Goal: Transaction & Acquisition: Purchase product/service

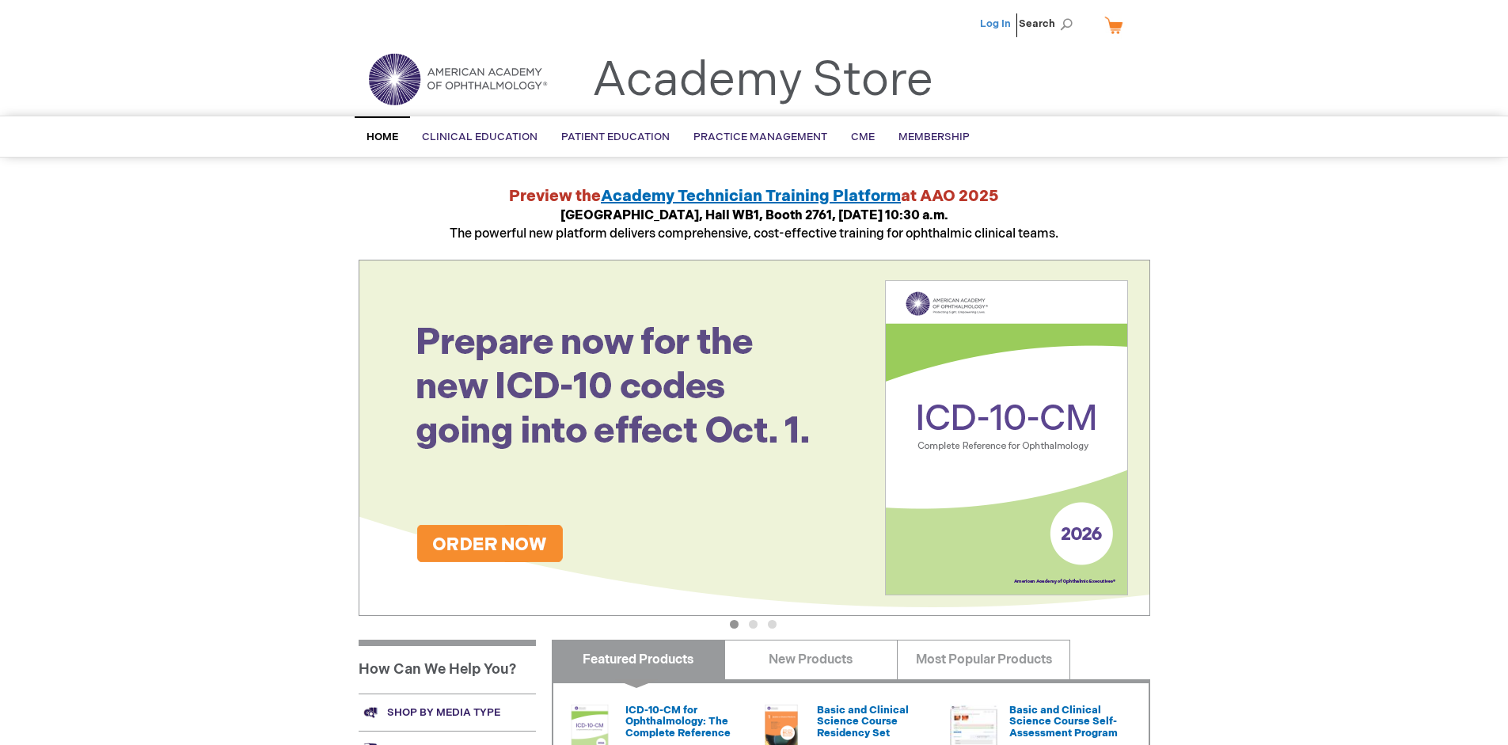
click at [997, 24] on link "Log In" at bounding box center [995, 23] width 31 height 13
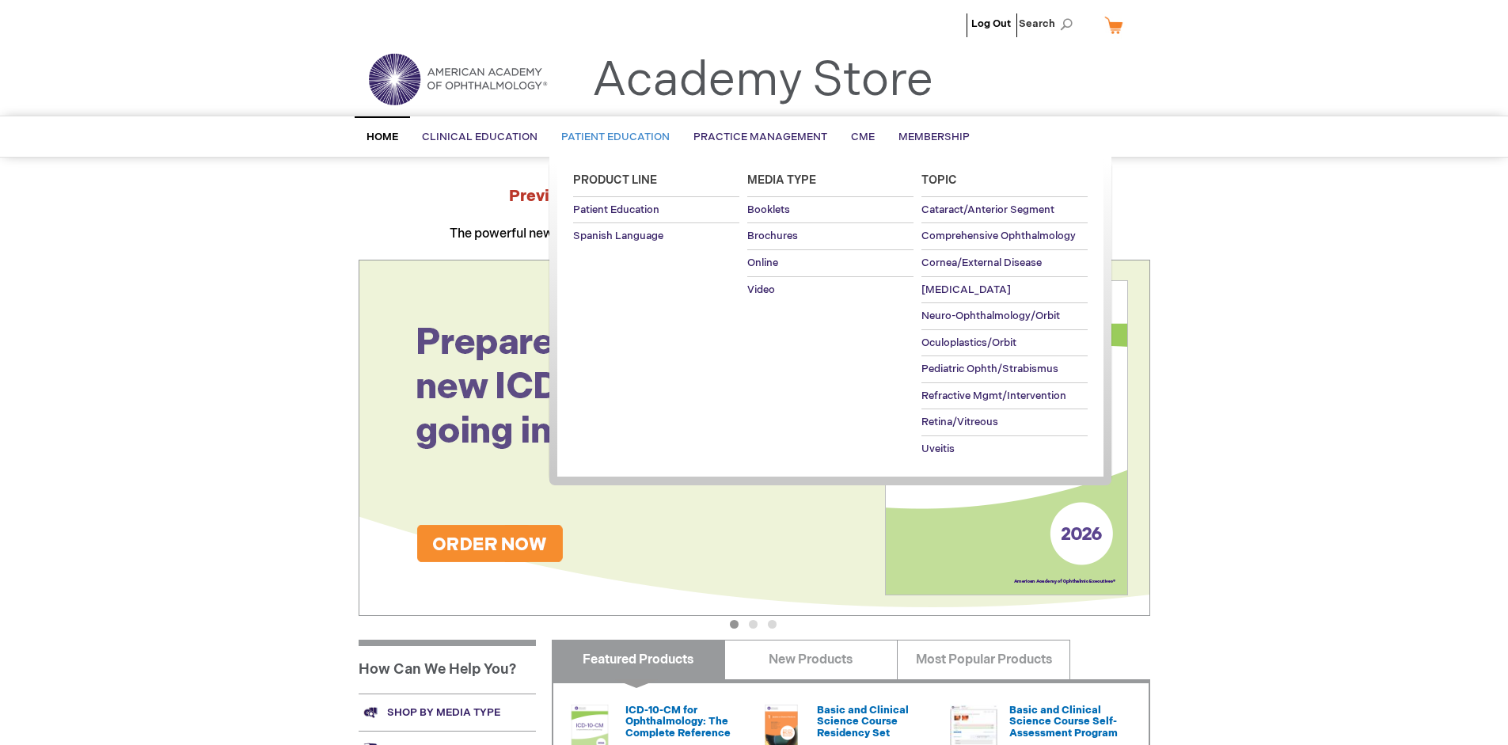
click at [611, 137] on span "Patient Education" at bounding box center [615, 137] width 108 height 13
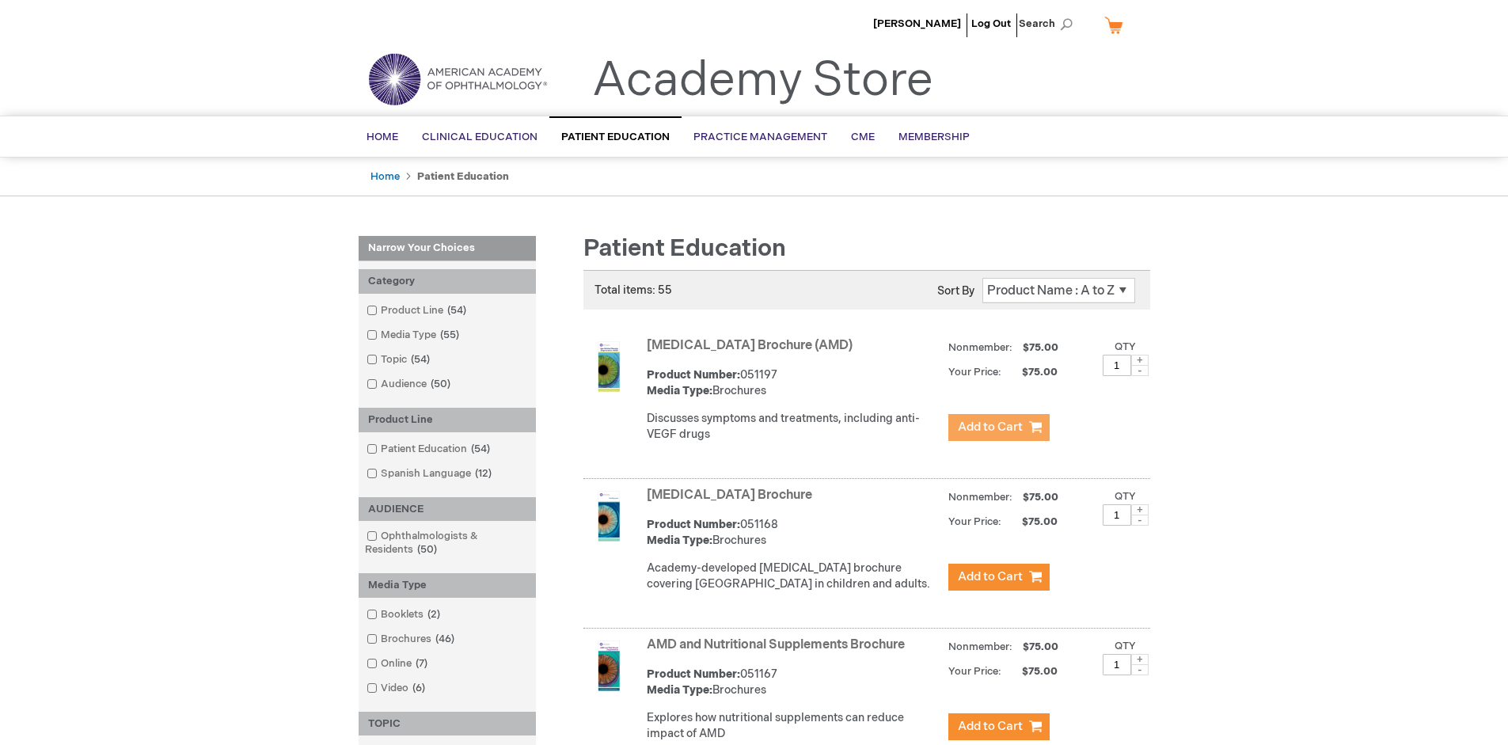
click at [998, 427] on span "Add to Cart" at bounding box center [990, 427] width 65 height 15
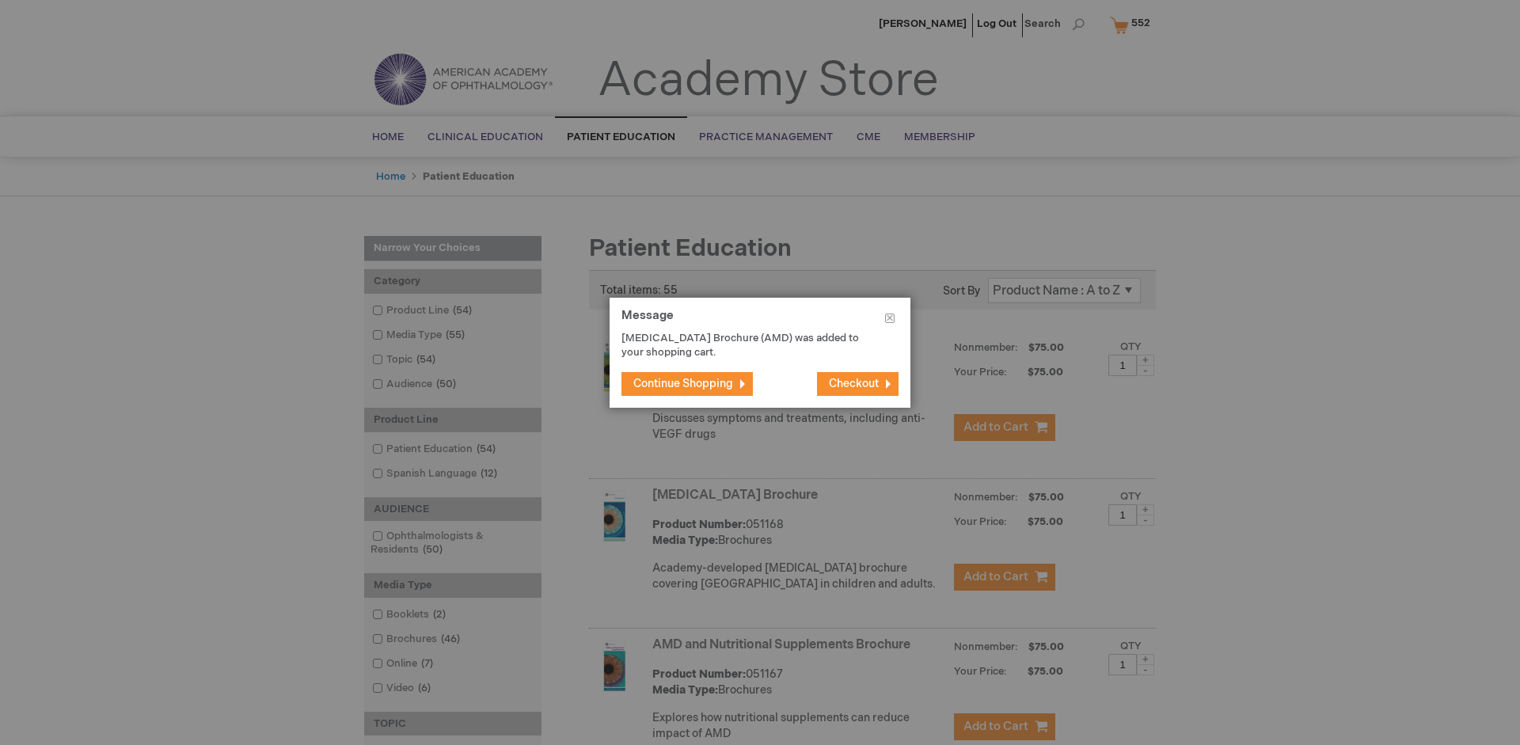
click at [683, 383] on span "Continue Shopping" at bounding box center [683, 383] width 100 height 13
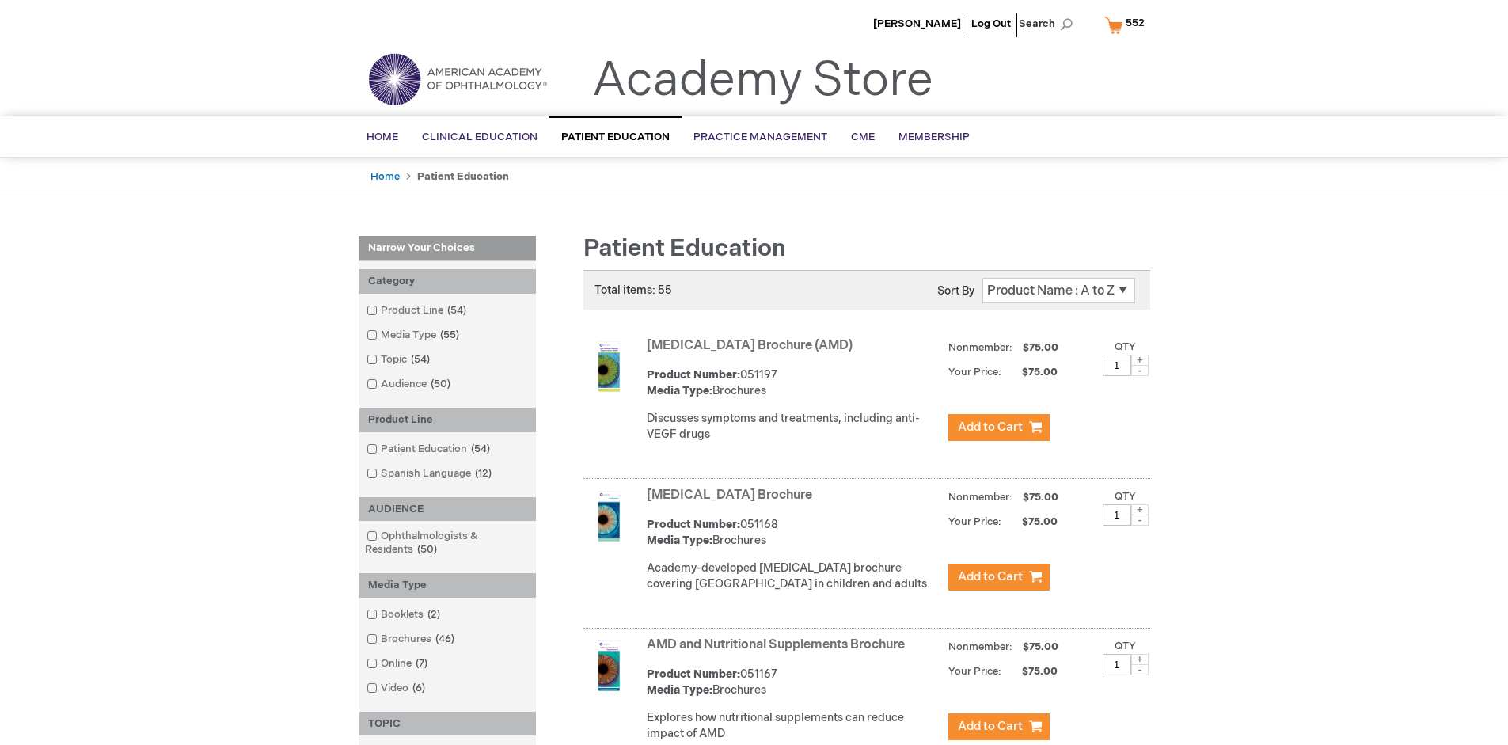
click at [779, 652] on link "AMD and Nutritional Supplements Brochure" at bounding box center [776, 644] width 258 height 15
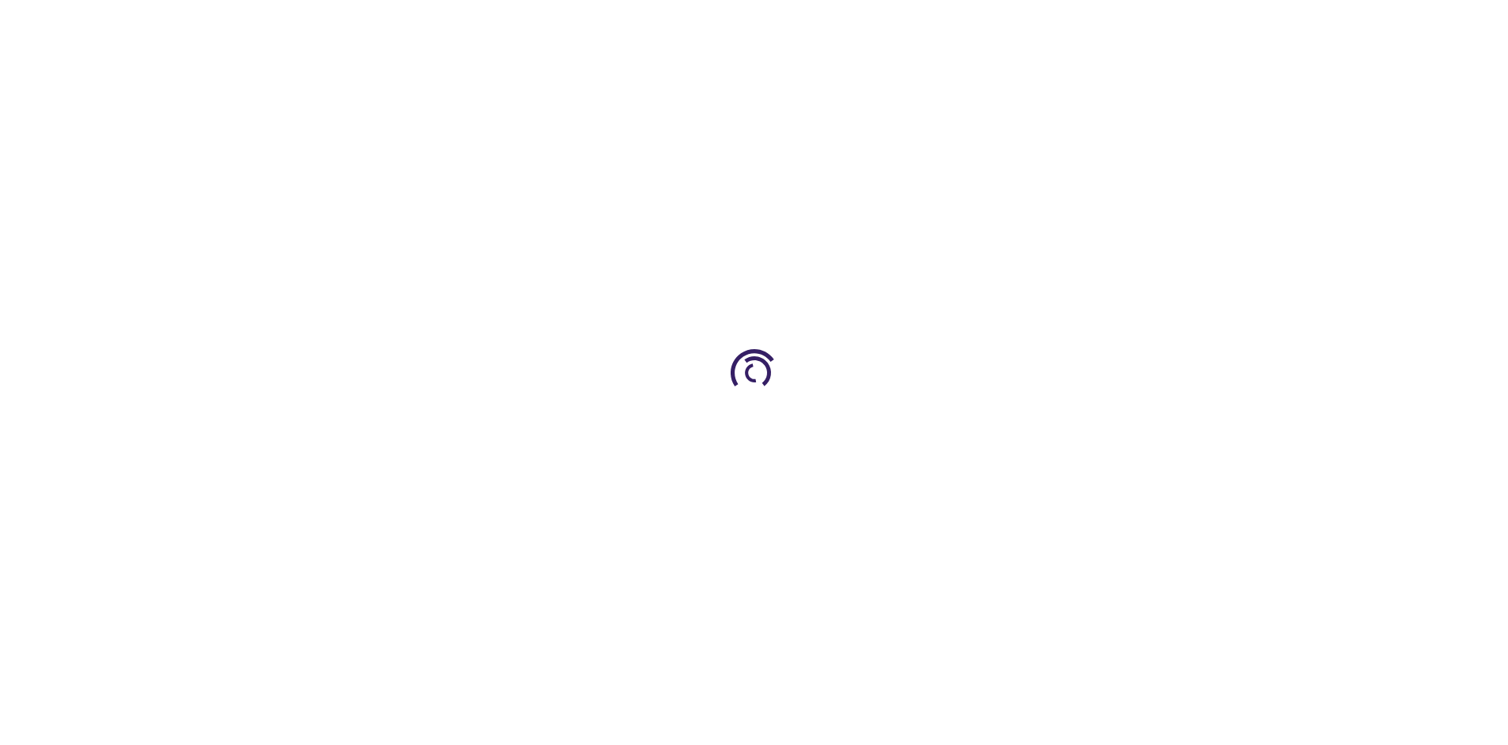
type input "1"
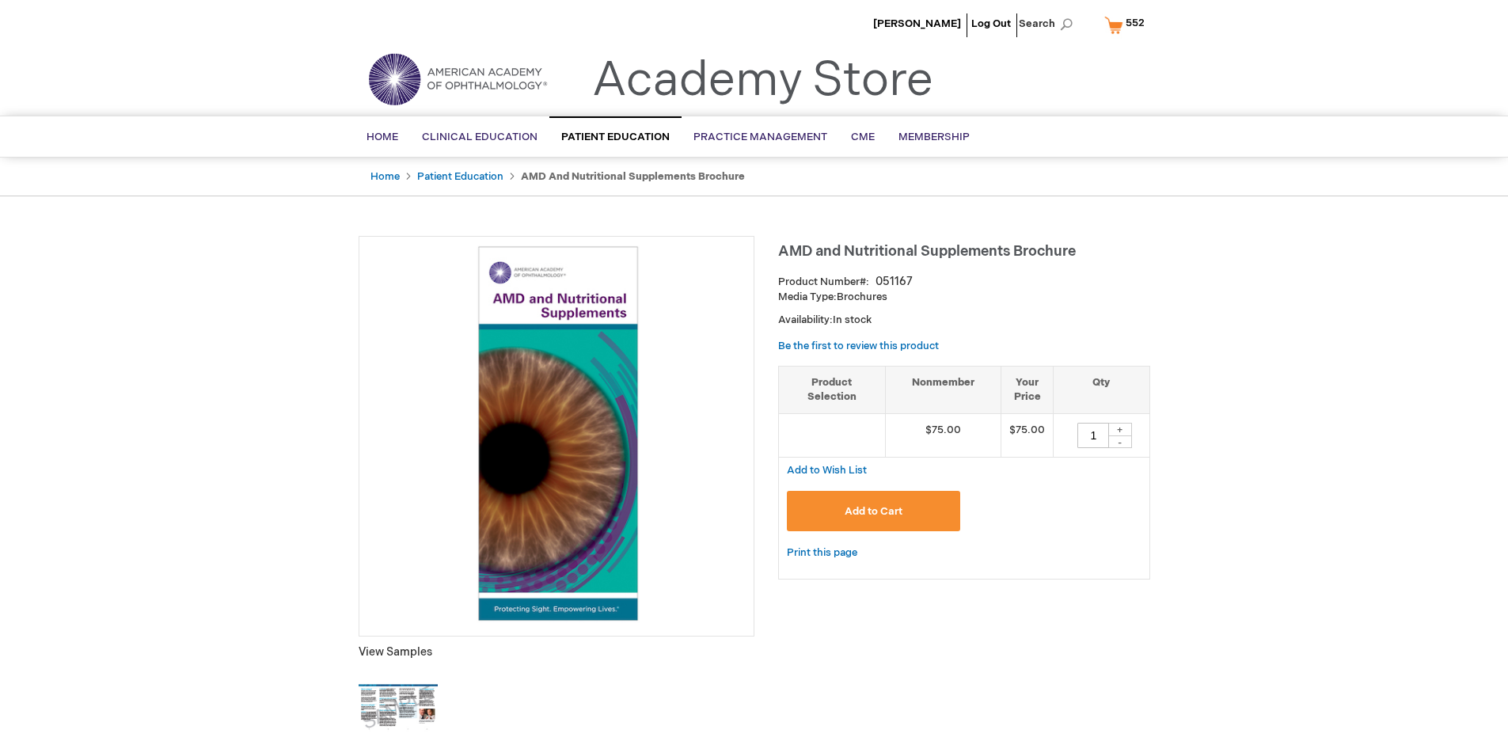
click at [873, 511] on span "Add to Cart" at bounding box center [874, 511] width 58 height 13
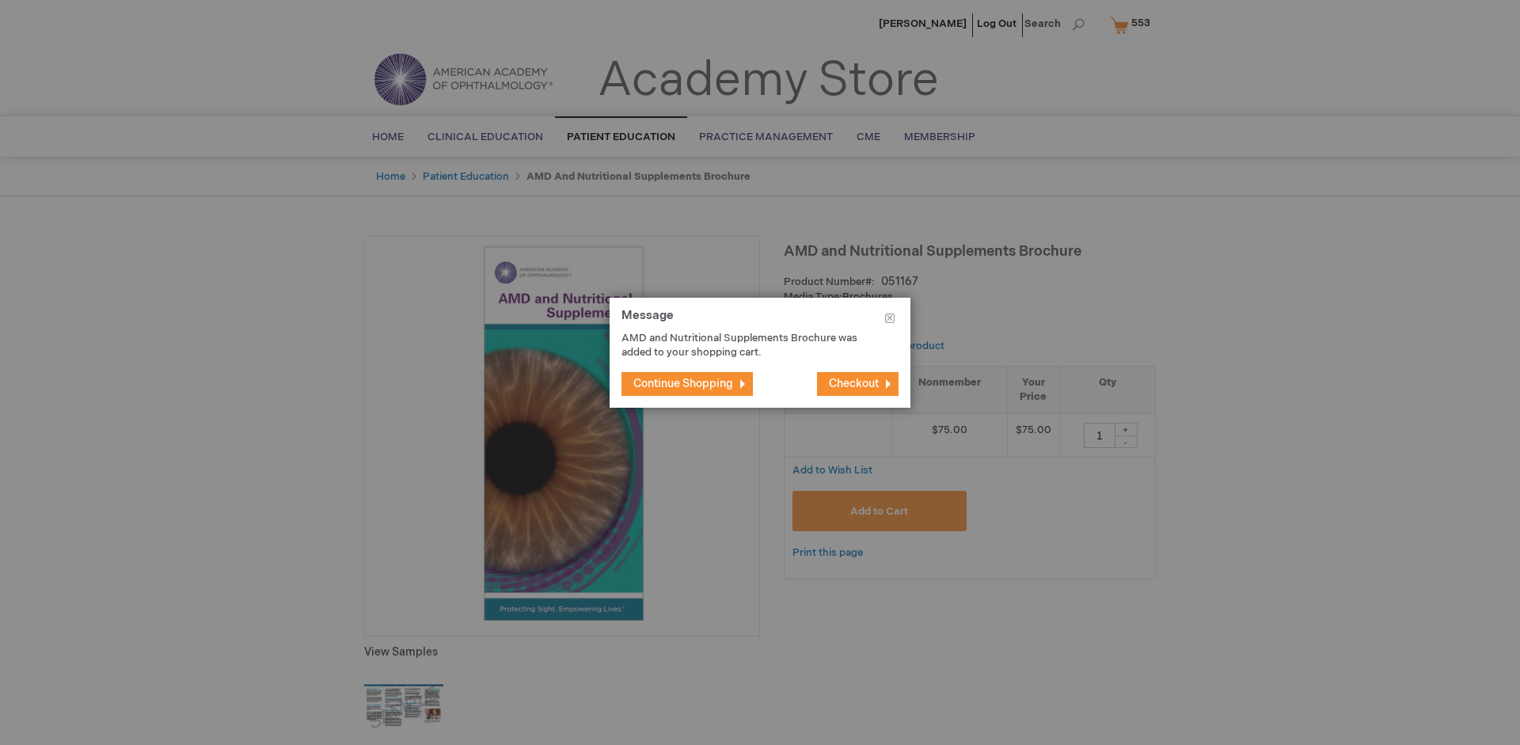
click at [683, 383] on span "Continue Shopping" at bounding box center [683, 383] width 100 height 13
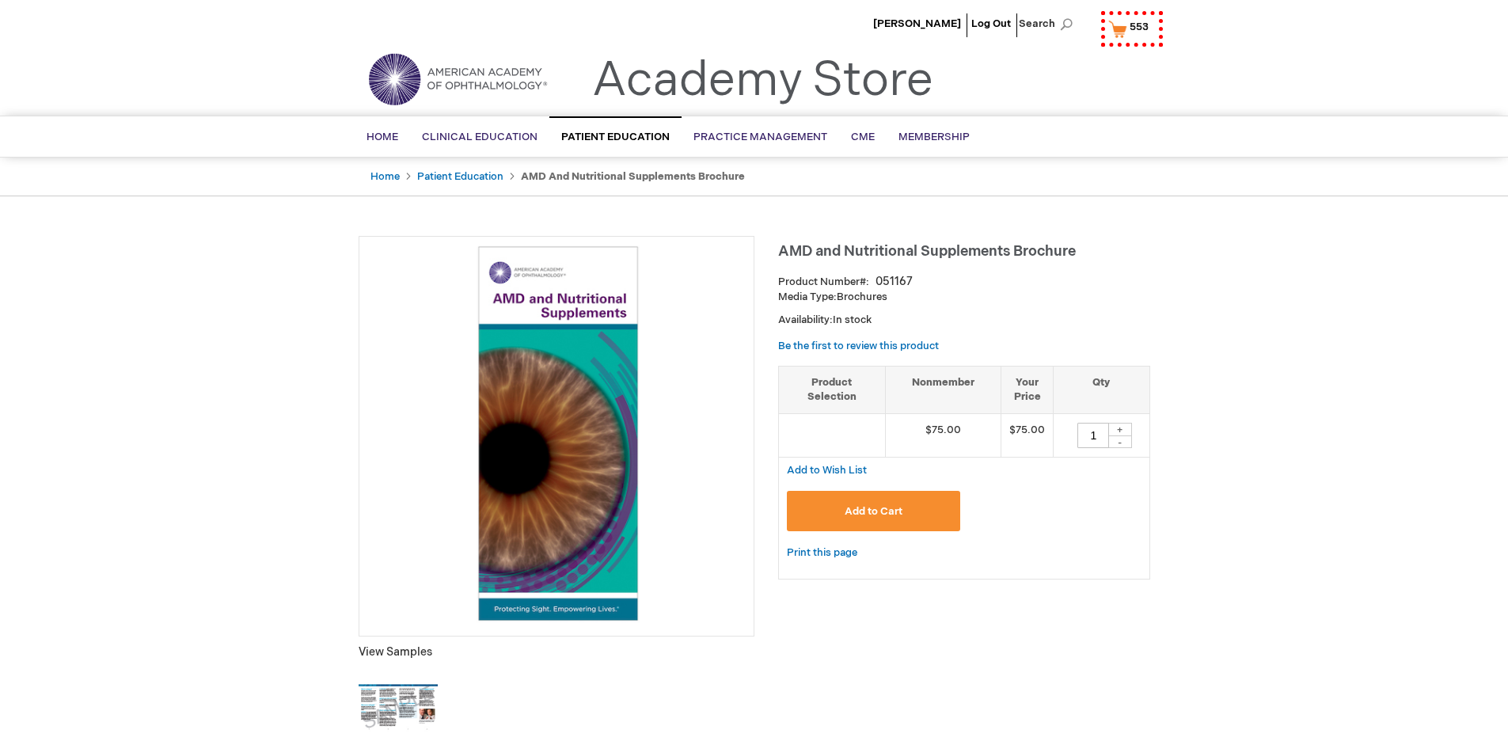
click at [1130, 25] on span "553" at bounding box center [1139, 27] width 19 height 13
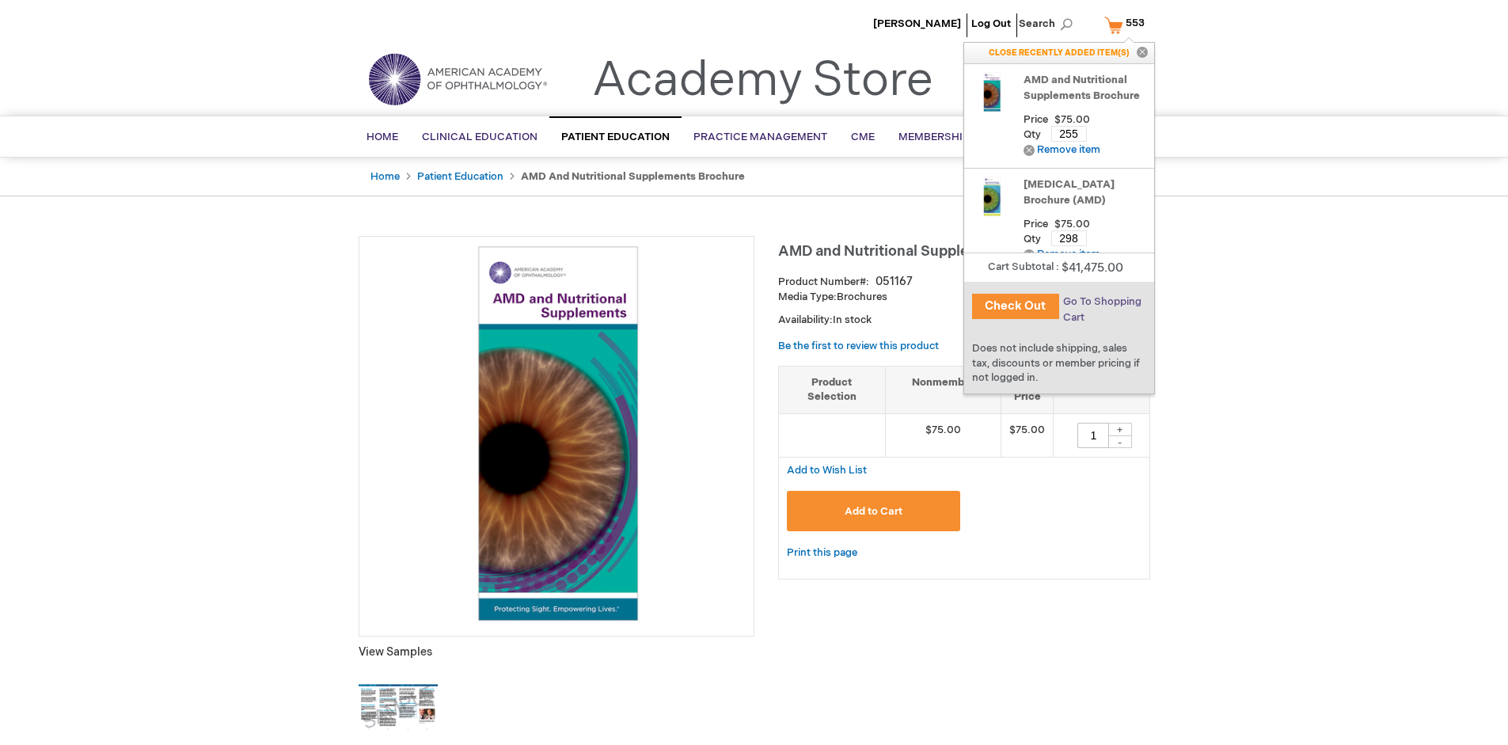
click at [1101, 302] on span "Go To Shopping Cart" at bounding box center [1102, 309] width 78 height 28
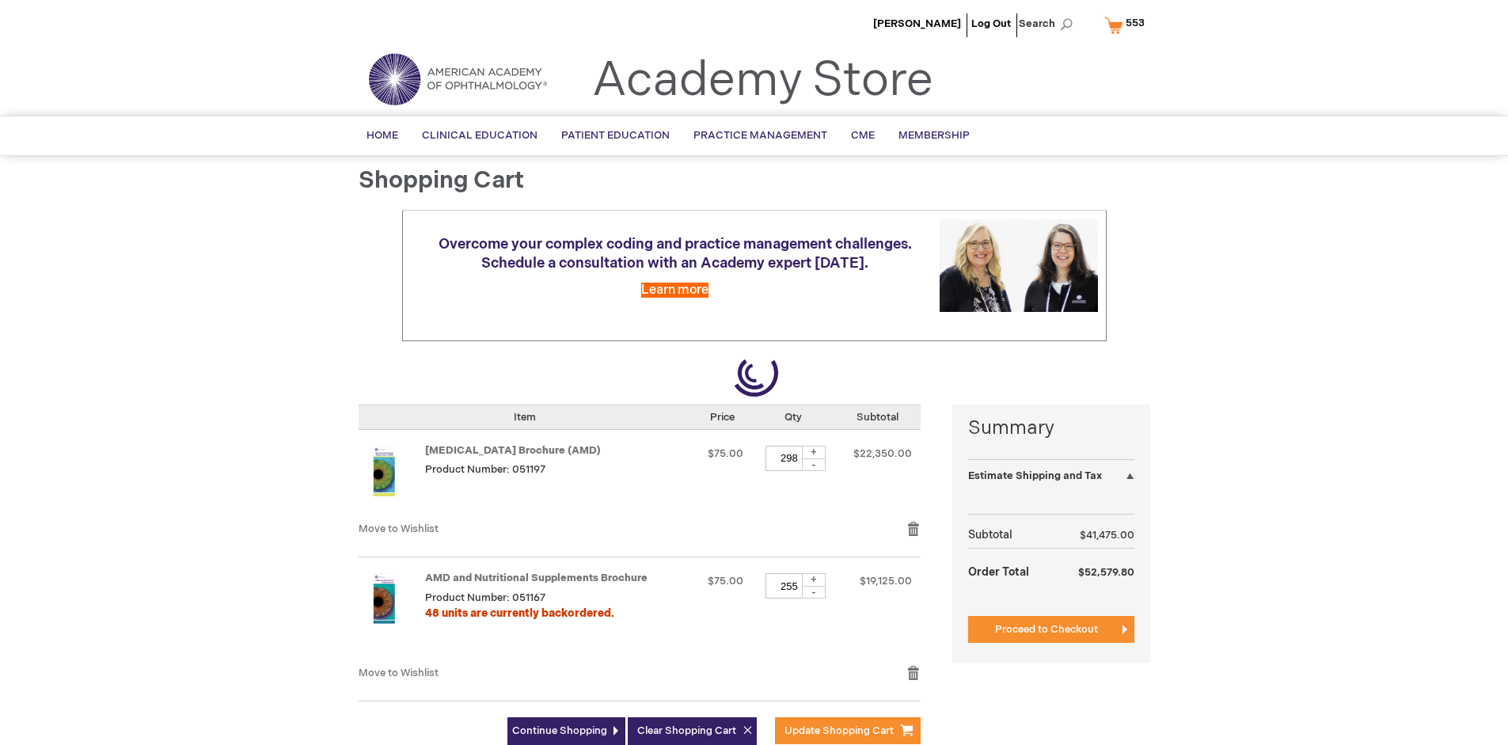
select select "US"
select select "41"
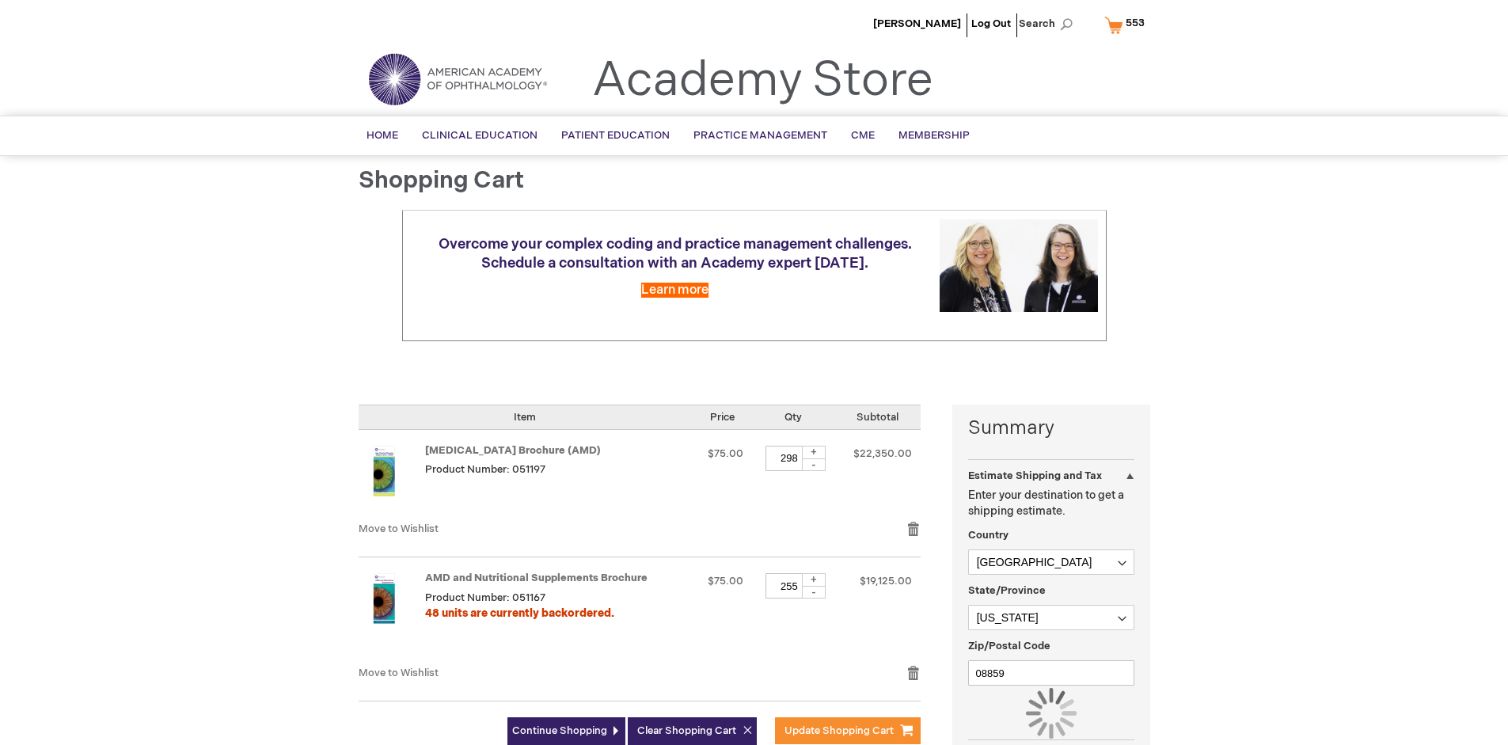
scroll to position [116, 0]
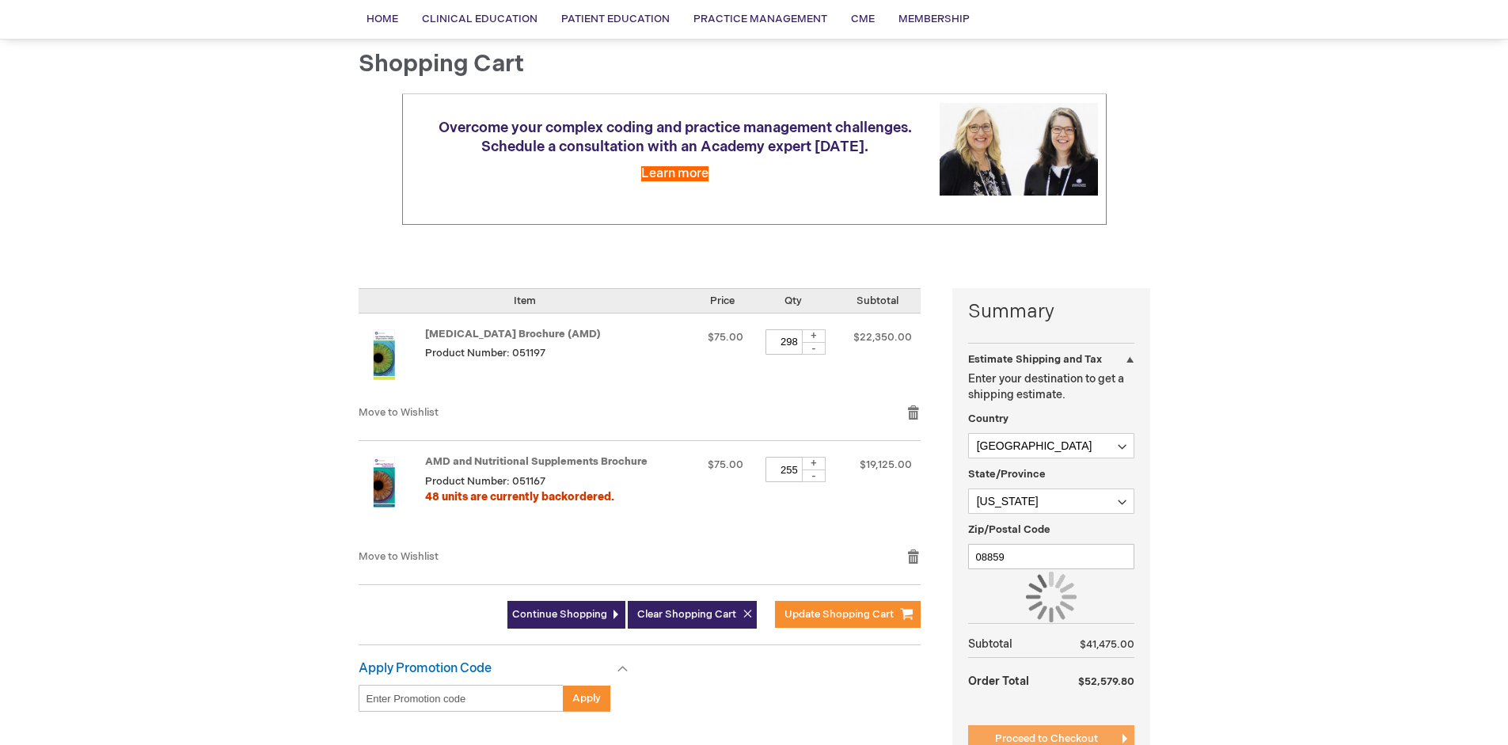
click at [1046, 739] on span "Proceed to Checkout" at bounding box center [1046, 738] width 103 height 13
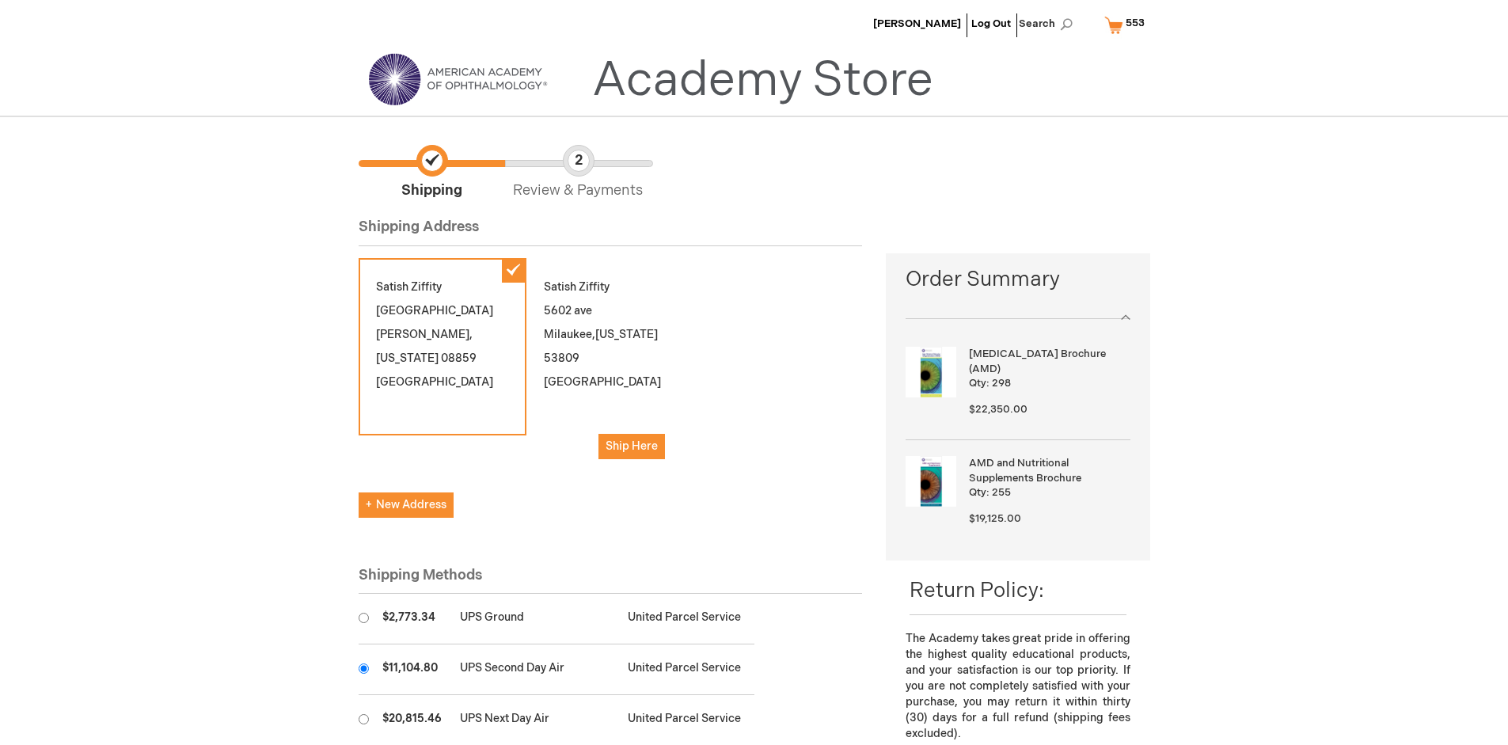
click at [363, 668] on input "radio" at bounding box center [364, 668] width 10 height 10
